Goal: Download file/media

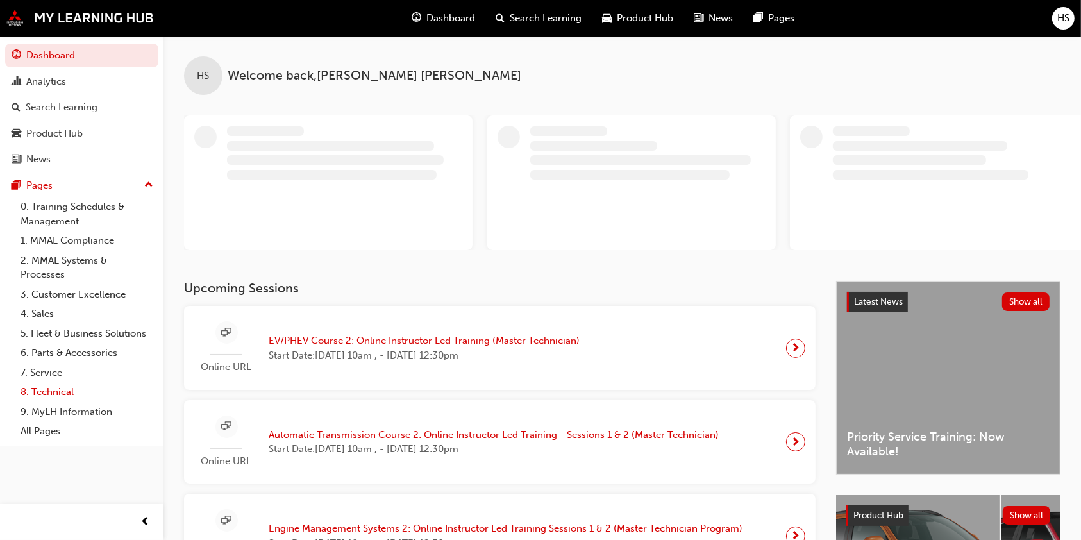
click at [41, 392] on link "8. Technical" at bounding box center [86, 392] width 143 height 20
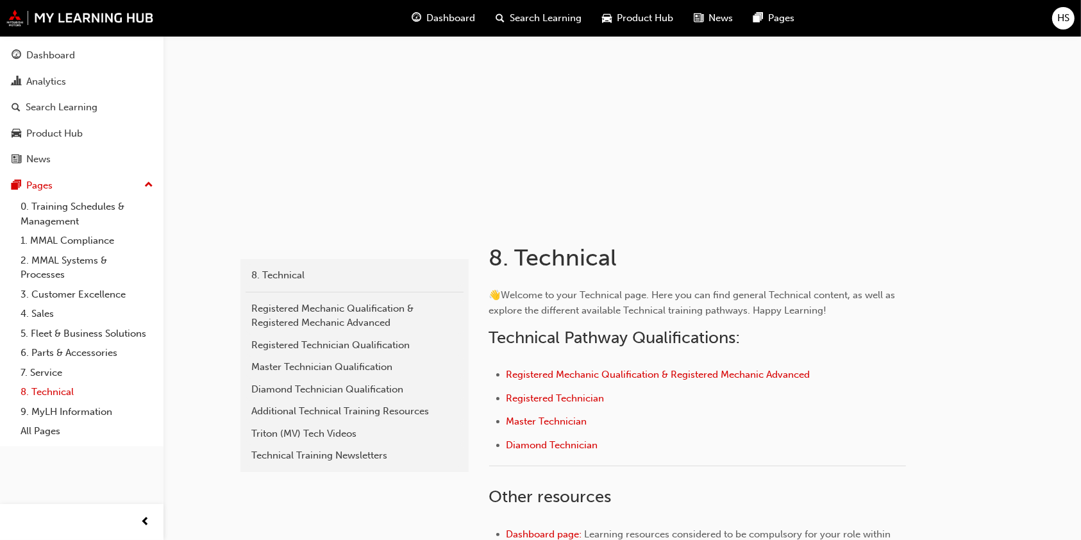
scroll to position [86, 0]
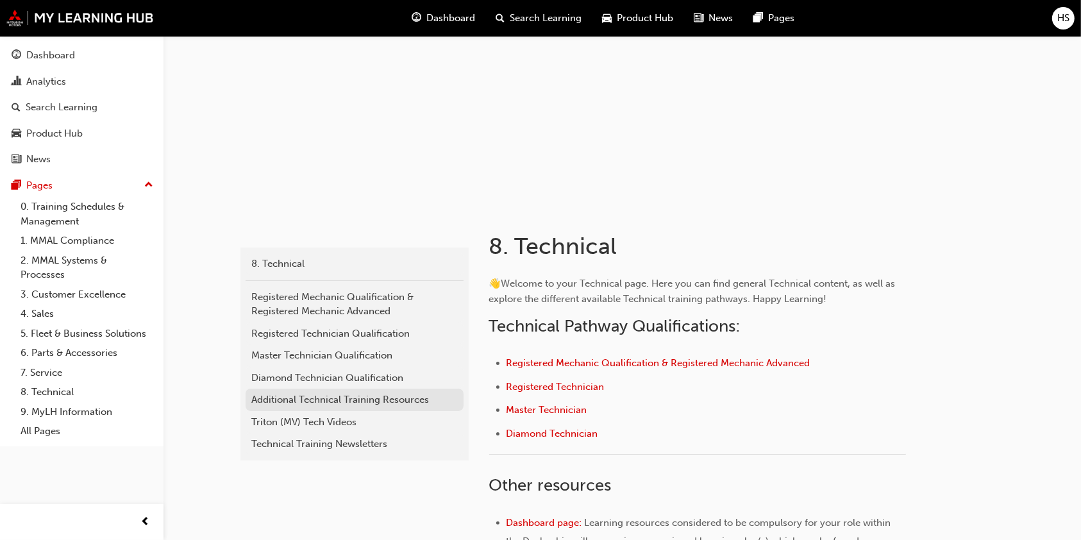
click at [277, 399] on div "Additional Technical Training Resources" at bounding box center [354, 399] width 205 height 15
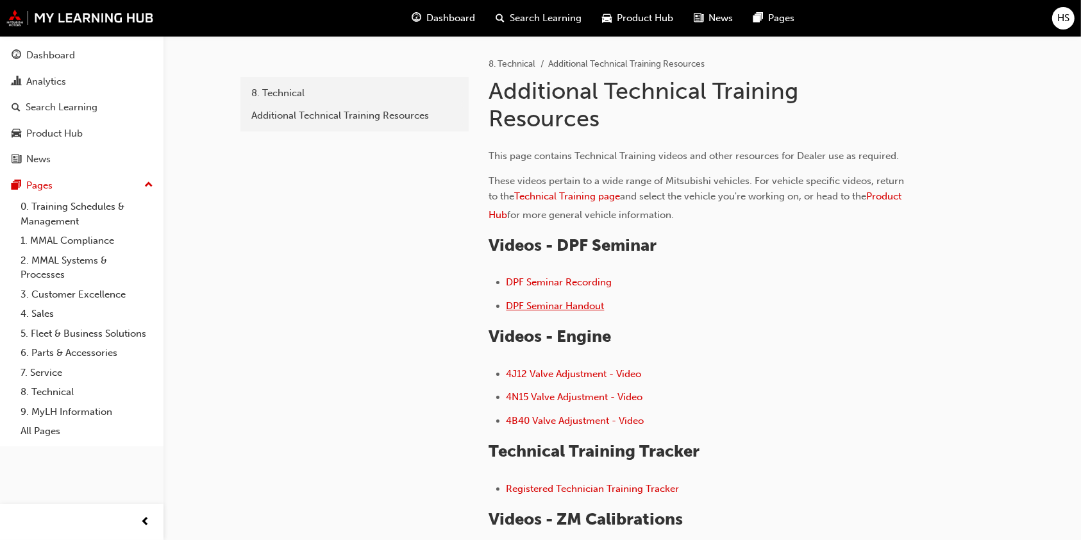
click at [569, 305] on span "DPF Seminar Handout" at bounding box center [555, 306] width 98 height 12
